Goal: Transaction & Acquisition: Purchase product/service

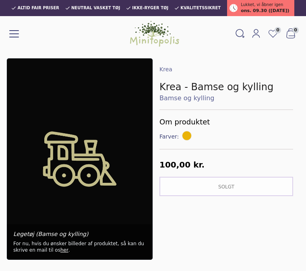
click at [194, 95] on link "Bamse og kylling" at bounding box center [226, 98] width 134 height 10
click at [224, 91] on h1 "Krea - Bamse og kylling" at bounding box center [226, 87] width 134 height 13
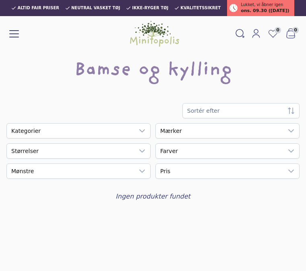
click at [35, 151] on div "empty" at bounding box center [70, 151] width 127 height 14
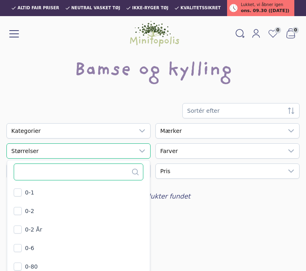
click at [125, 173] on input "text" at bounding box center [79, 172] width 130 height 17
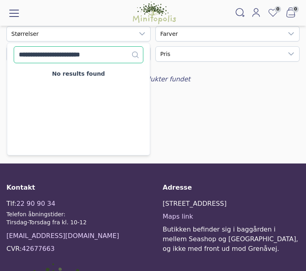
type input "**********"
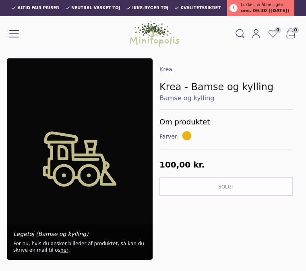
click at [190, 138] on span at bounding box center [187, 136] width 10 height 10
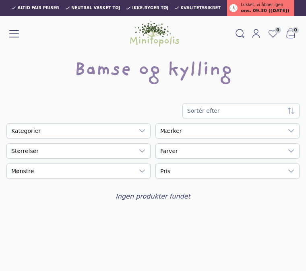
click at [37, 154] on div "empty" at bounding box center [70, 151] width 127 height 14
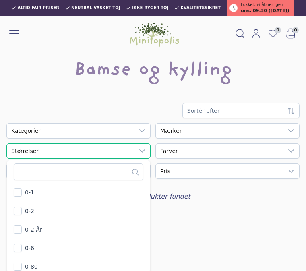
click at [184, 153] on div "empty" at bounding box center [219, 151] width 127 height 14
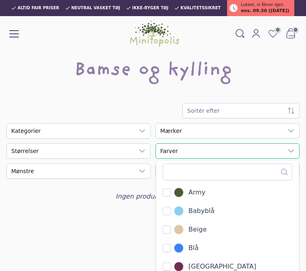
click at [195, 169] on input "text" at bounding box center [228, 172] width 130 height 17
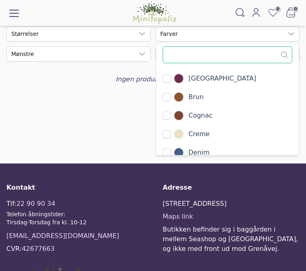
scroll to position [74, 0]
